Goal: Task Accomplishment & Management: Use online tool/utility

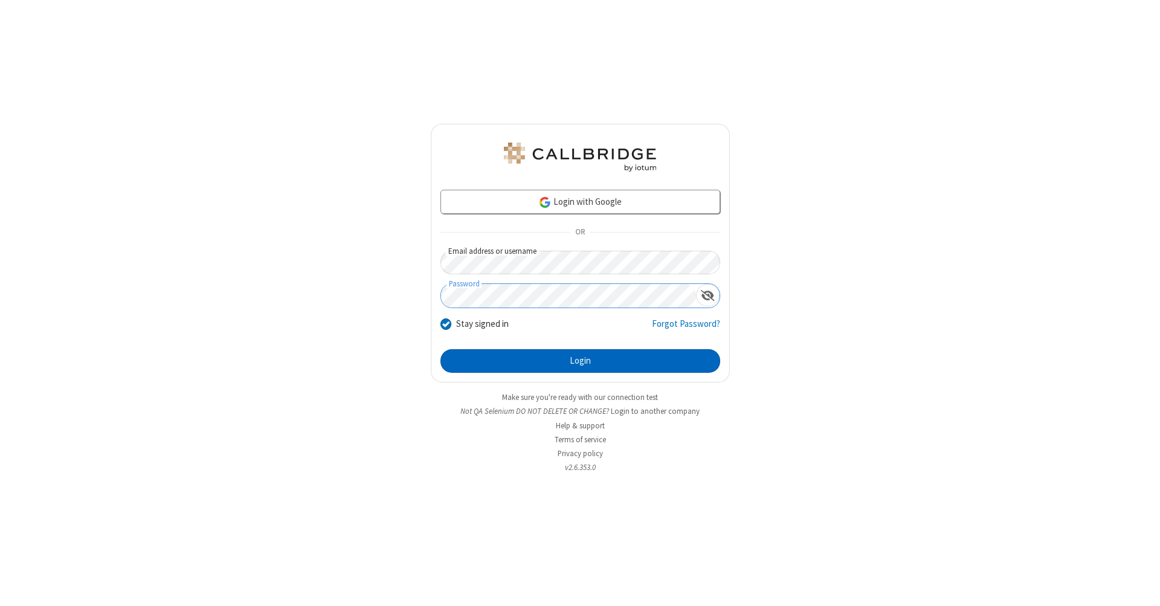
click at [580, 361] on button "Login" at bounding box center [580, 361] width 280 height 24
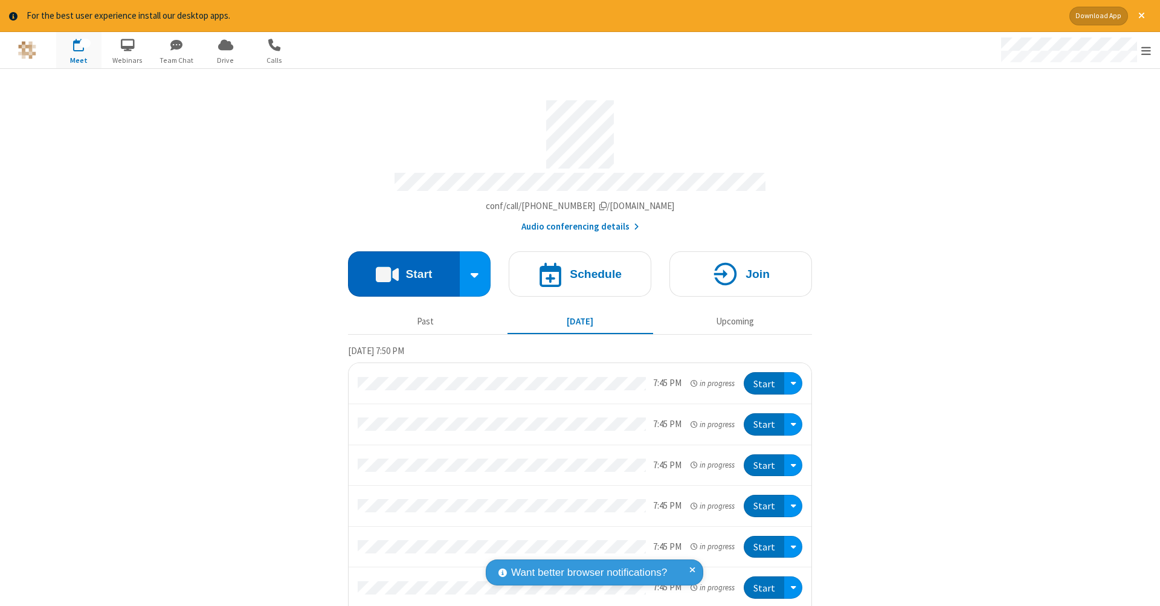
click at [399, 268] on button "Start" at bounding box center [404, 273] width 112 height 45
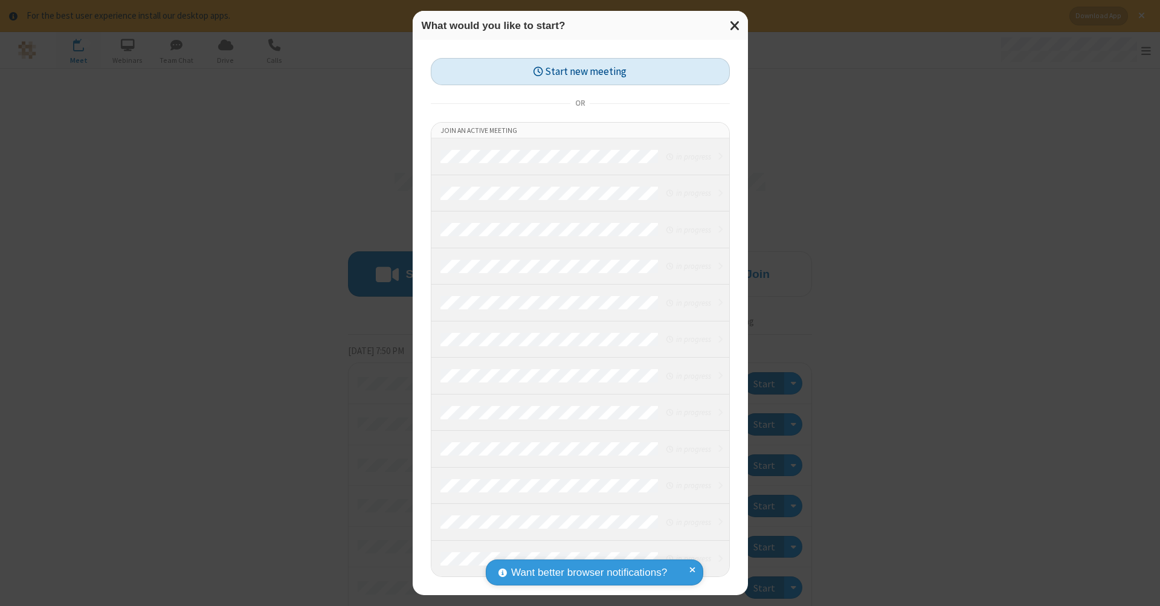
click at [580, 71] on button "Start new meeting" at bounding box center [580, 71] width 299 height 27
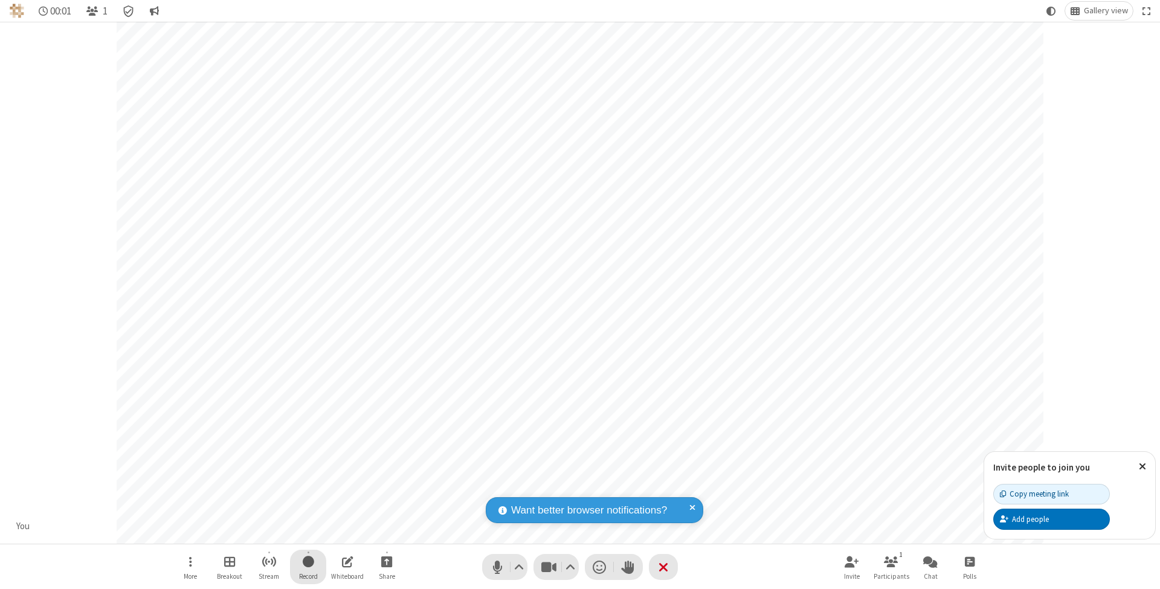
click at [308, 567] on span "Start recording" at bounding box center [308, 561] width 11 height 15
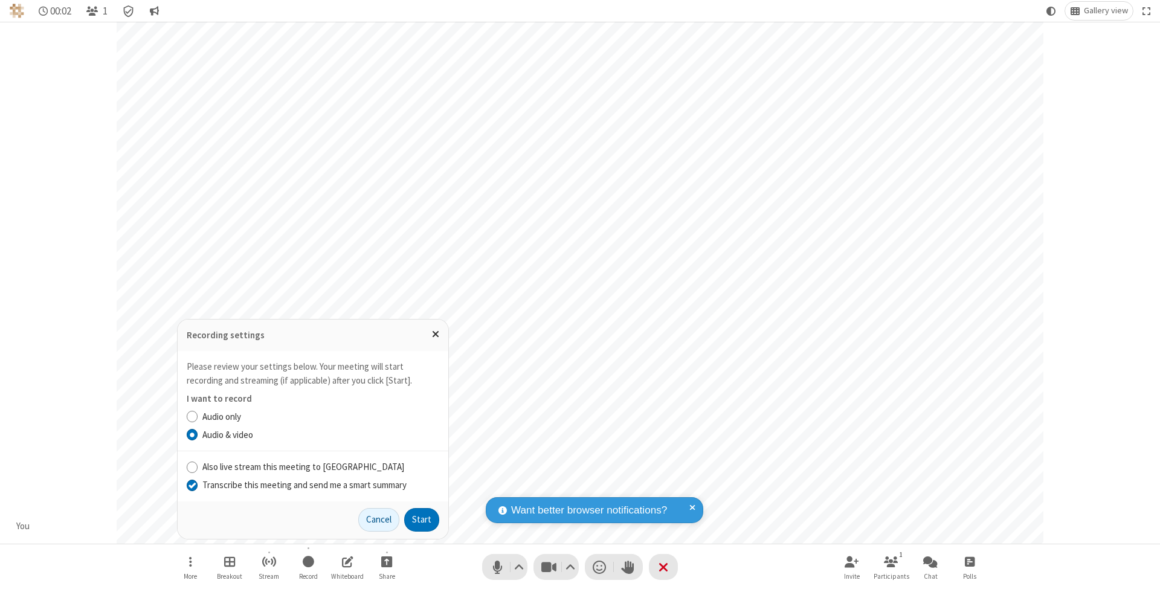
click at [192, 485] on input "Transcribe this meeting and send me a smart summary" at bounding box center [192, 484] width 11 height 13
click at [320, 436] on label "Audio & video" at bounding box center [320, 435] width 237 height 14
click at [198, 436] on input "Audio & video" at bounding box center [192, 434] width 11 height 13
click at [422, 520] on button "Start" at bounding box center [421, 520] width 35 height 24
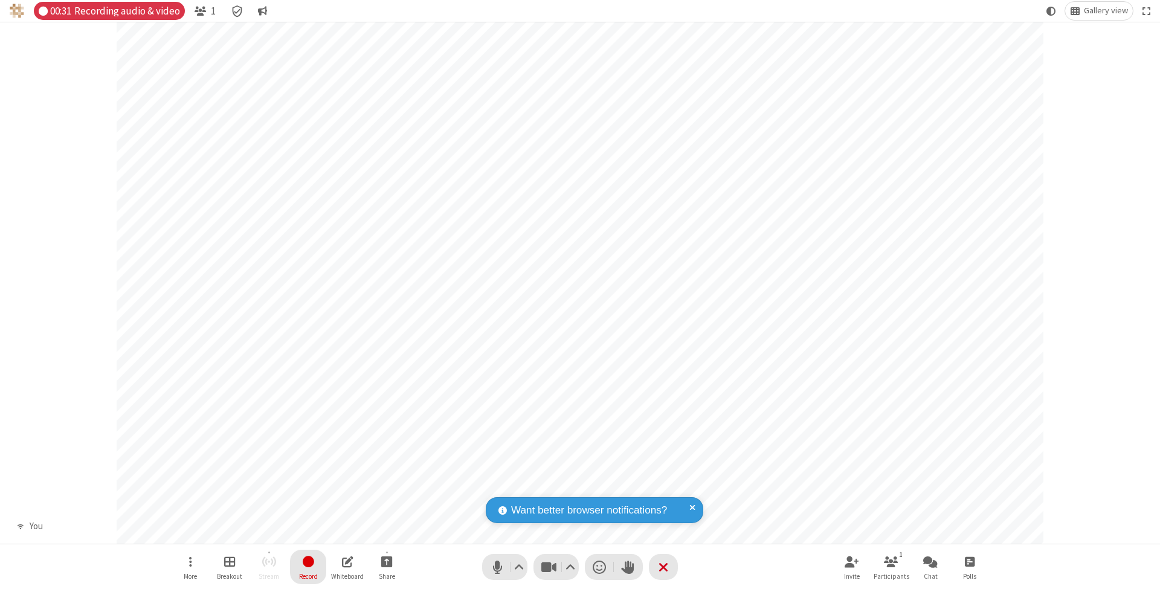
click at [308, 567] on span "Stop recording" at bounding box center [307, 561] width 15 height 17
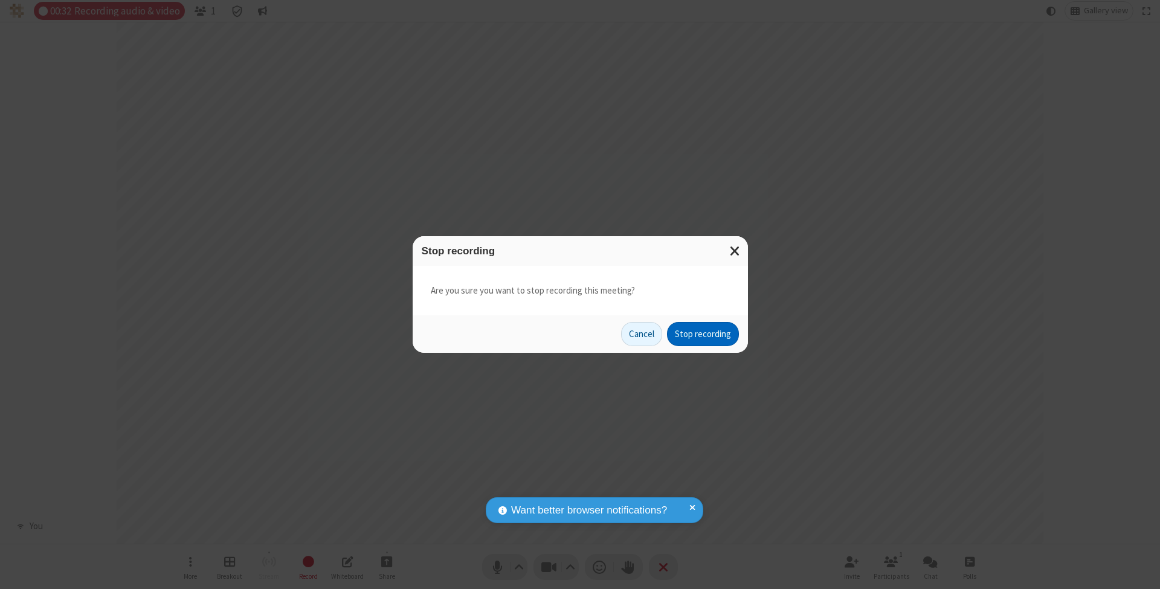
click at [703, 333] on button "Stop recording" at bounding box center [703, 334] width 72 height 24
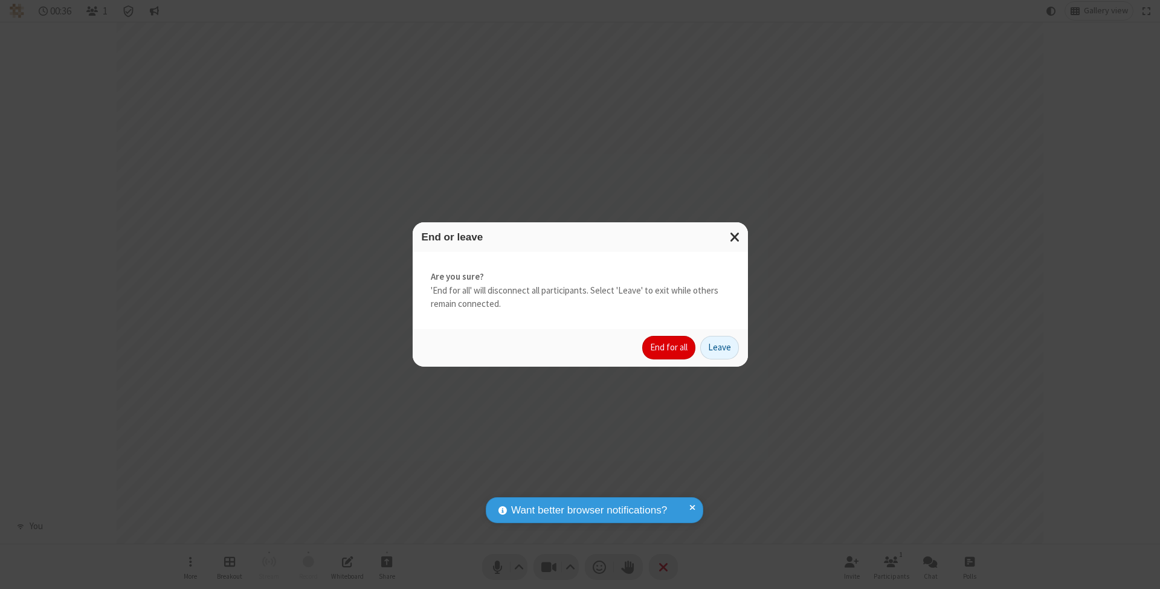
click at [669, 347] on button "End for all" at bounding box center [668, 348] width 53 height 24
